Goal: Task Accomplishment & Management: Manage account settings

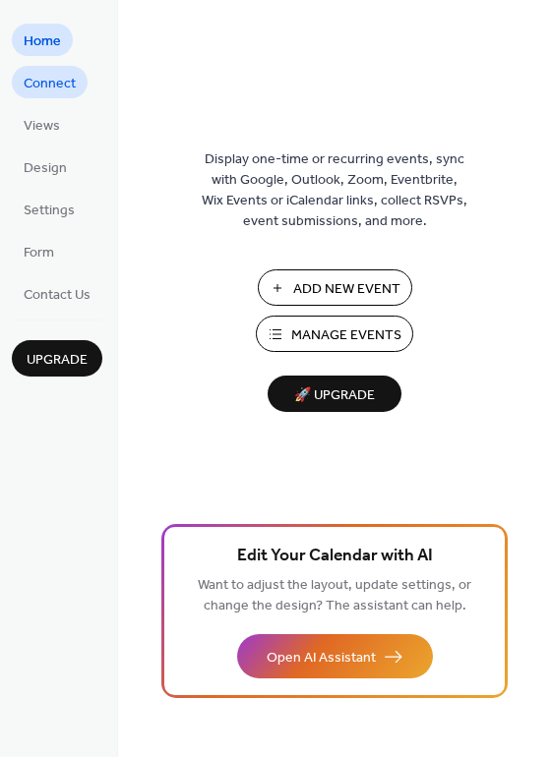
click at [34, 78] on span "Connect" at bounding box center [50, 84] width 52 height 21
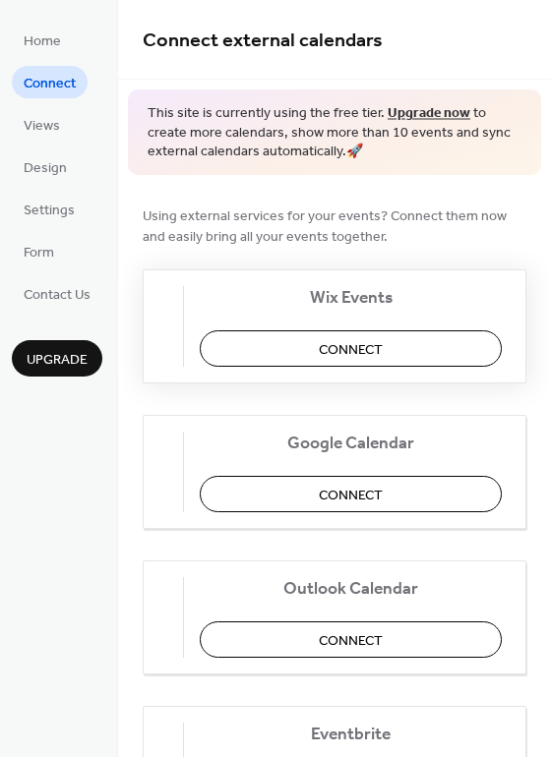
click at [373, 352] on span "Connect" at bounding box center [351, 349] width 64 height 21
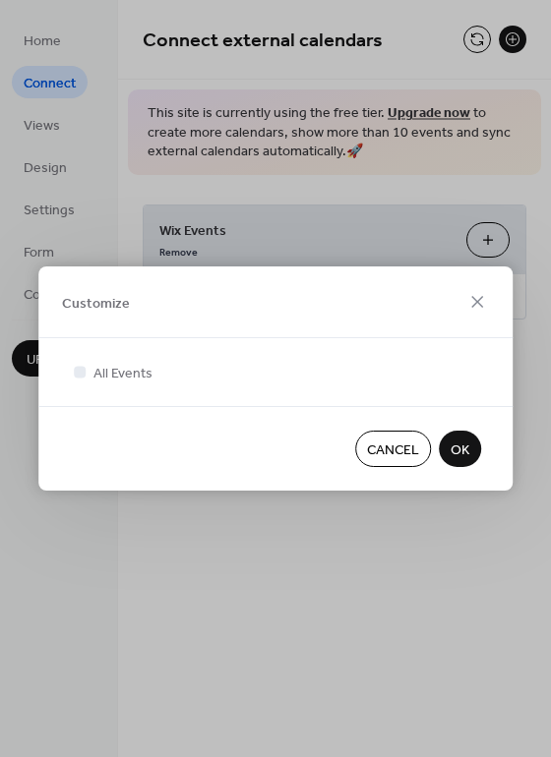
click at [466, 452] on span "OK" at bounding box center [459, 451] width 19 height 21
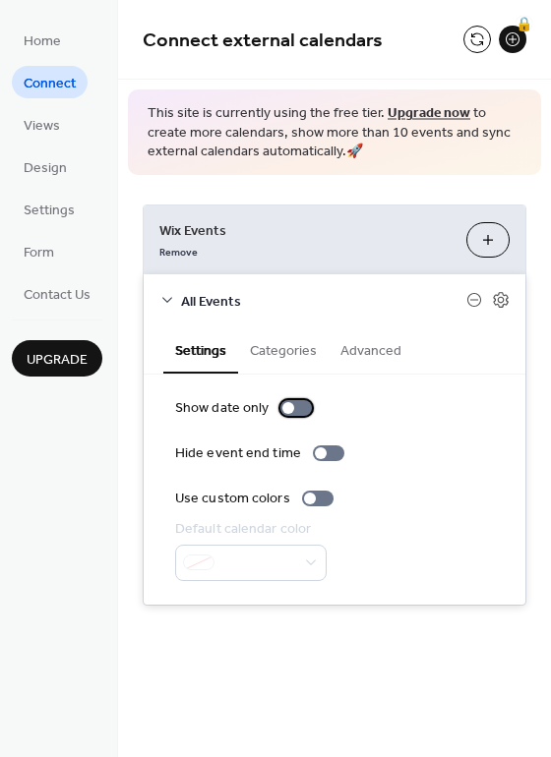
click at [298, 409] on div at bounding box center [295, 408] width 31 height 16
click at [298, 409] on div at bounding box center [304, 408] width 12 height 12
click at [298, 409] on div at bounding box center [295, 408] width 31 height 16
click at [298, 409] on div at bounding box center [304, 408] width 12 height 12
click at [326, 447] on div at bounding box center [328, 454] width 31 height 16
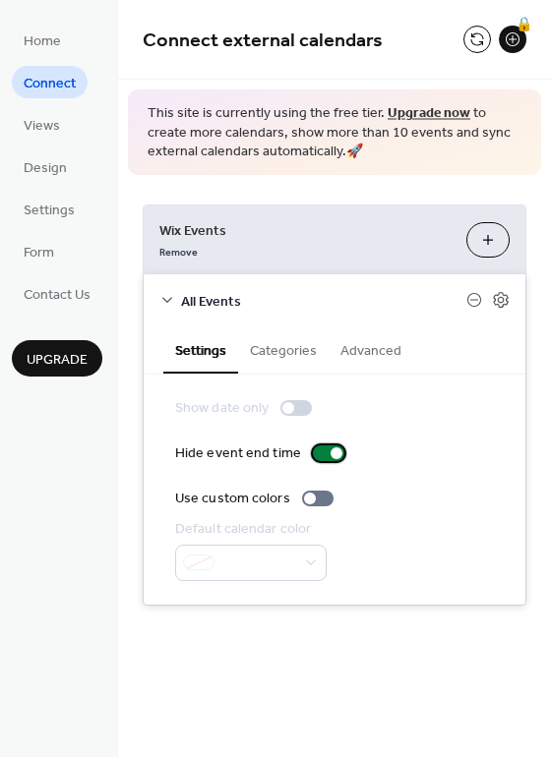
click at [326, 447] on div at bounding box center [328, 454] width 31 height 16
click at [300, 409] on div at bounding box center [295, 408] width 31 height 16
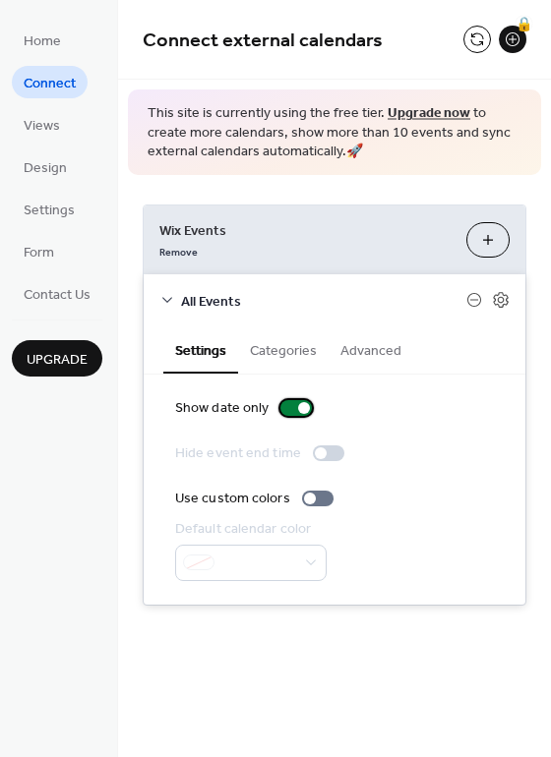
click at [293, 410] on div at bounding box center [295, 408] width 31 height 16
click at [298, 358] on button "Categories" at bounding box center [283, 349] width 90 height 45
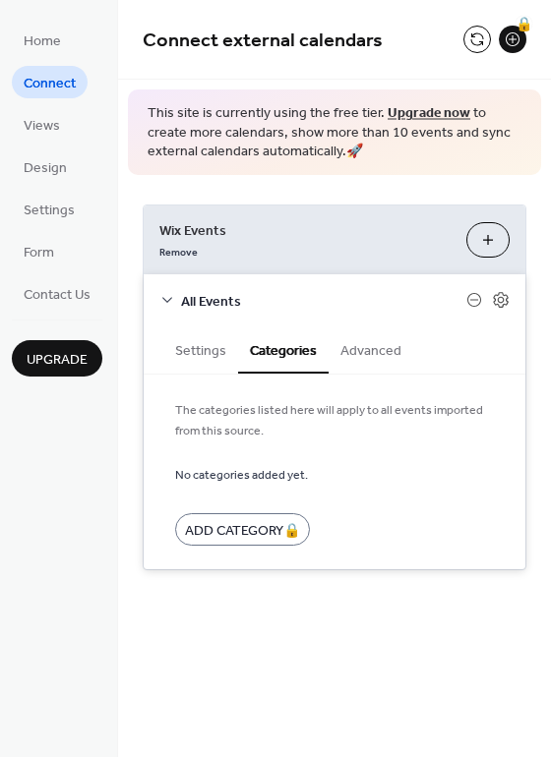
click at [491, 247] on button "Customize" at bounding box center [487, 239] width 43 height 35
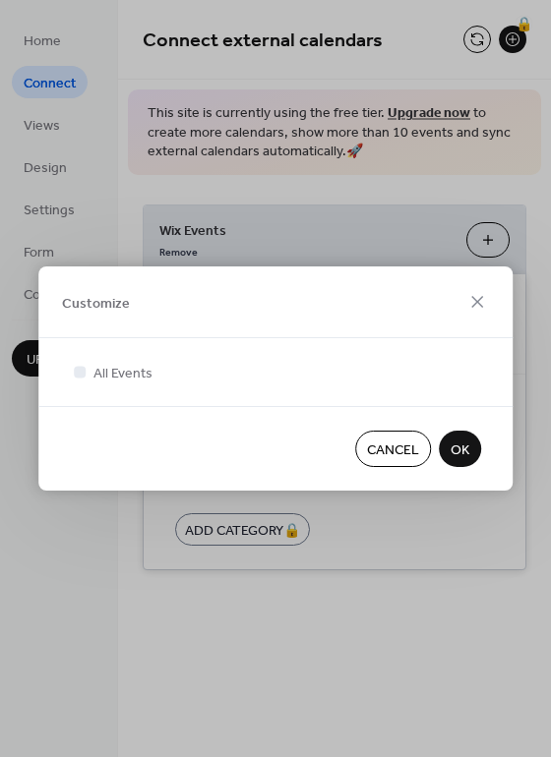
click at [463, 449] on span "OK" at bounding box center [459, 451] width 19 height 21
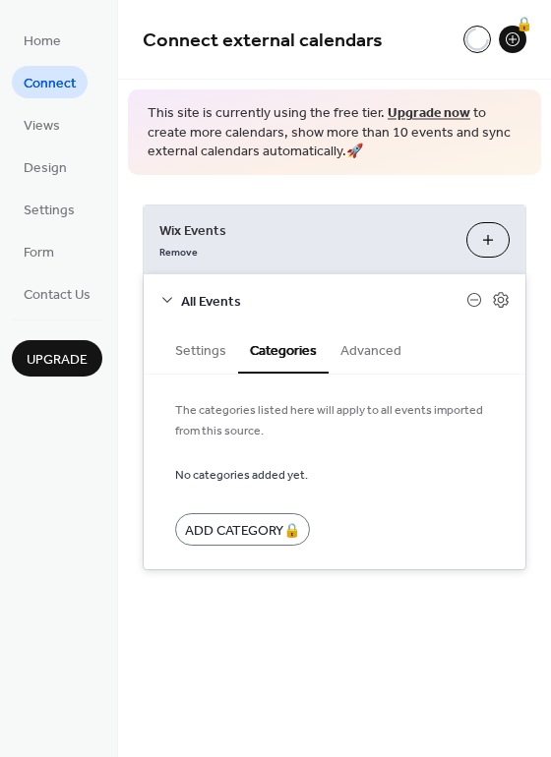
click at [387, 520] on form "No categories added yet. Add Category 🔒" at bounding box center [334, 504] width 319 height 83
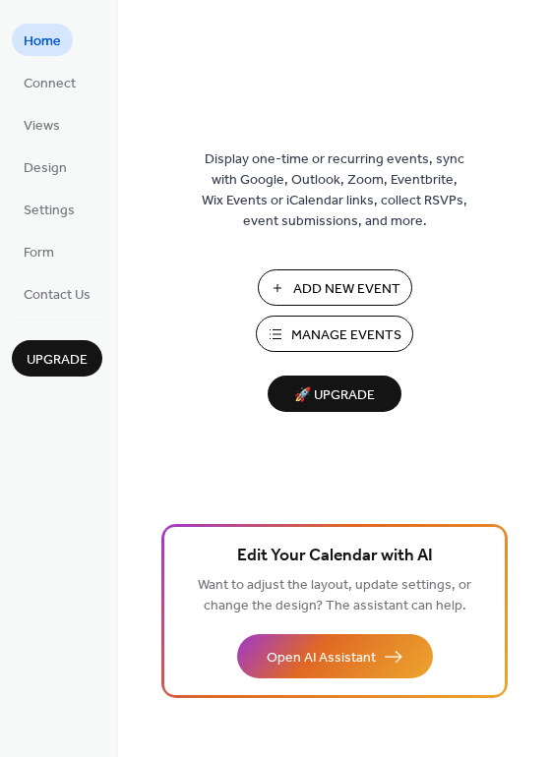
click at [328, 285] on span "Add New Event" at bounding box center [346, 289] width 107 height 21
click at [343, 332] on span "Manage Events" at bounding box center [346, 336] width 110 height 21
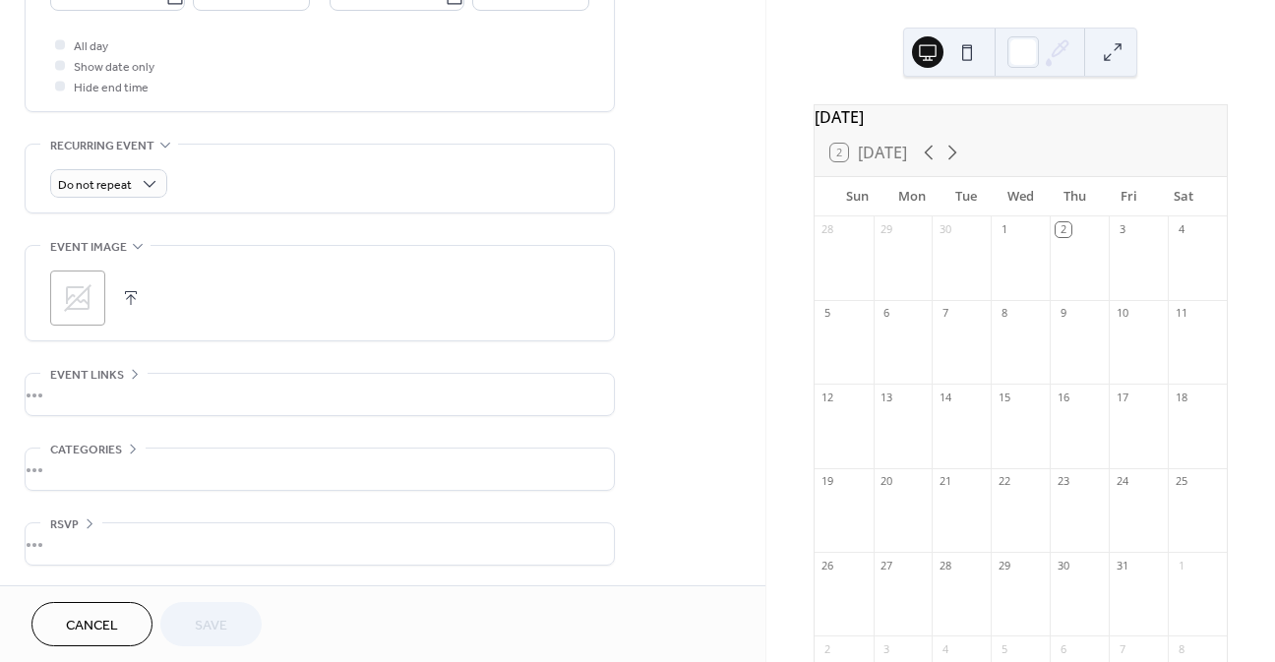
scroll to position [434, 0]
